Goal: Task Accomplishment & Management: Complete application form

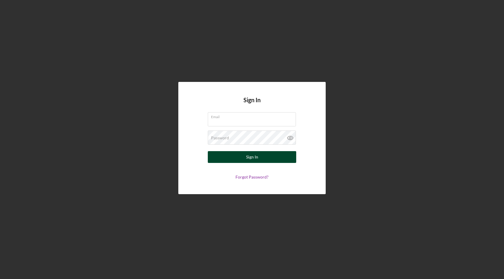
type input "[EMAIL_ADDRESS][DOMAIN_NAME]"
click at [218, 156] on button "Sign In" at bounding box center [252, 157] width 88 height 12
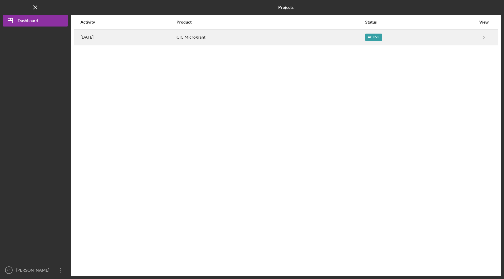
click at [207, 38] on div "CIC Microgrant" at bounding box center [271, 37] width 188 height 15
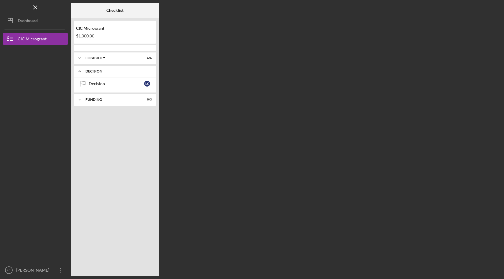
click at [79, 70] on icon "Icon/Expander" at bounding box center [80, 71] width 12 height 12
click at [78, 95] on icon "Icon/Expander" at bounding box center [80, 95] width 12 height 12
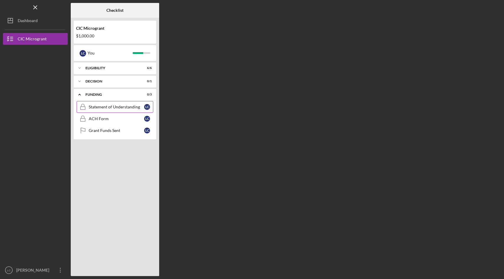
click at [96, 111] on link "Statement of Understanding Statement of Understanding L C" at bounding box center [115, 107] width 77 height 12
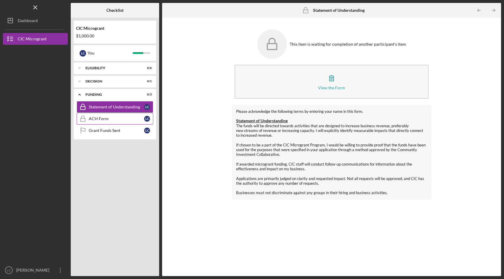
click at [99, 120] on div "ACH Form" at bounding box center [116, 118] width 55 height 5
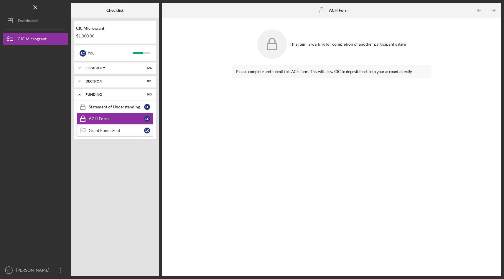
click at [90, 130] on div "Grant Funds Sent" at bounding box center [116, 130] width 55 height 5
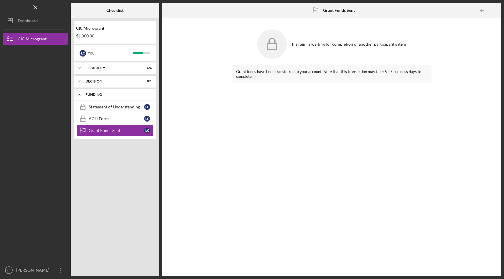
click at [81, 95] on icon "Icon/Expander" at bounding box center [80, 95] width 12 height 12
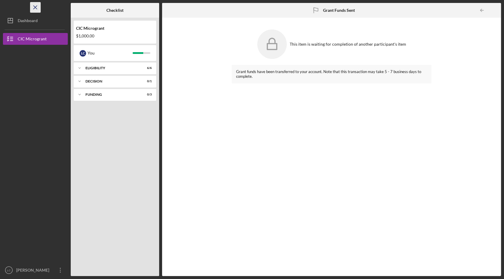
click at [35, 5] on icon "Icon/Menu Close" at bounding box center [35, 7] width 13 height 13
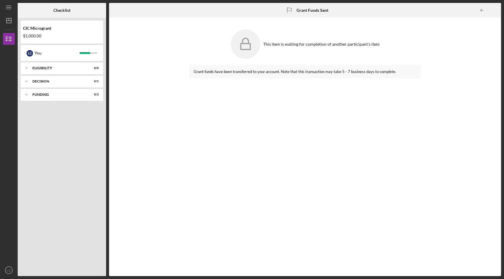
click at [1, 7] on div "Icon/Menu Grant Funds Sent Grant Funds Sent Checklist CIC Microgrant $1,000.00 …" at bounding box center [252, 139] width 504 height 279
click at [2, 7] on div "Icon/Menu Grant Funds Sent Grant Funds Sent Checklist CIC Microgrant $1,000.00 …" at bounding box center [252, 139] width 504 height 279
click at [7, 7] on icon "Icon/Menu" at bounding box center [8, 7] width 13 height 13
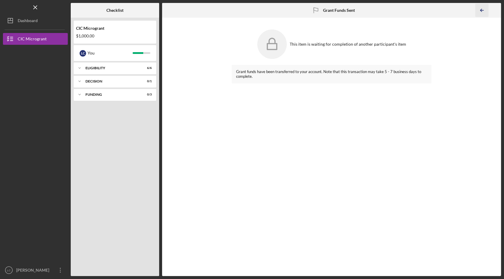
click at [482, 10] on line "button" at bounding box center [481, 10] width 3 height 0
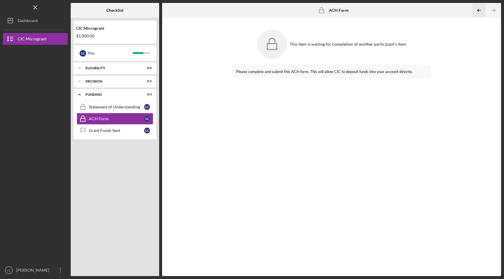
click at [482, 10] on icon "Icon/Table Pagination Arrow" at bounding box center [478, 10] width 13 height 13
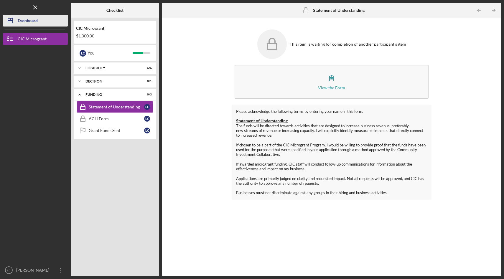
click at [20, 25] on div "Dashboard" at bounding box center [28, 21] width 20 height 13
